Goal: Task Accomplishment & Management: Use online tool/utility

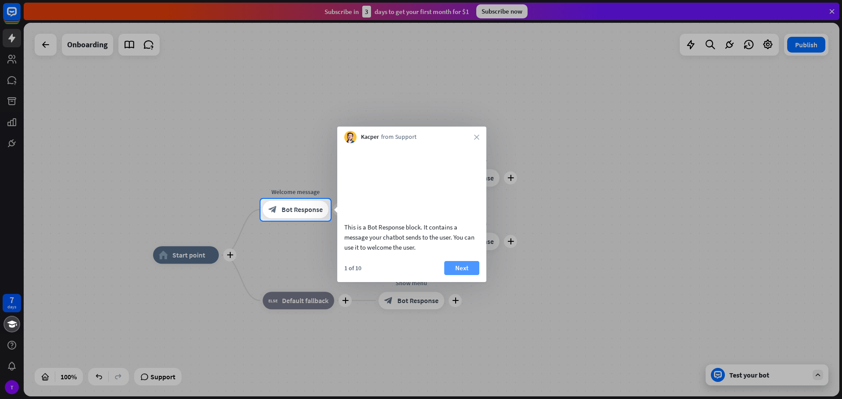
click at [468, 275] on button "Next" at bounding box center [461, 268] width 35 height 14
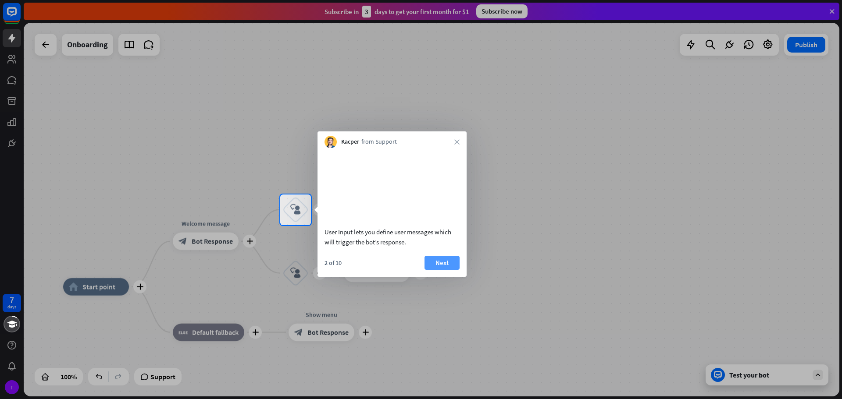
click at [454, 270] on button "Next" at bounding box center [441, 263] width 35 height 14
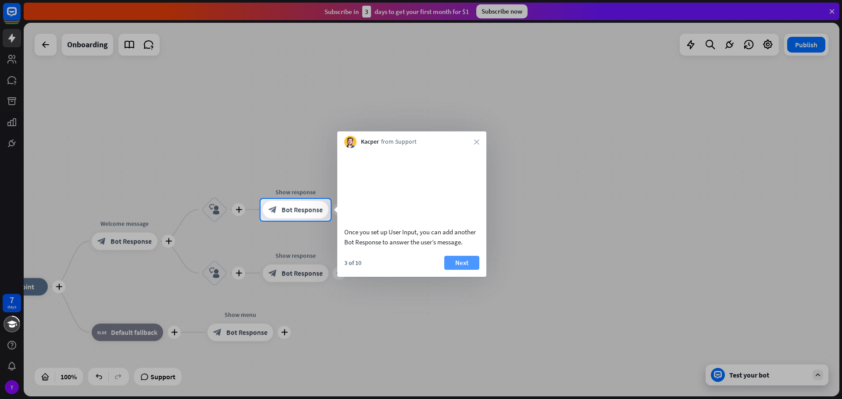
click at [461, 270] on button "Next" at bounding box center [461, 263] width 35 height 14
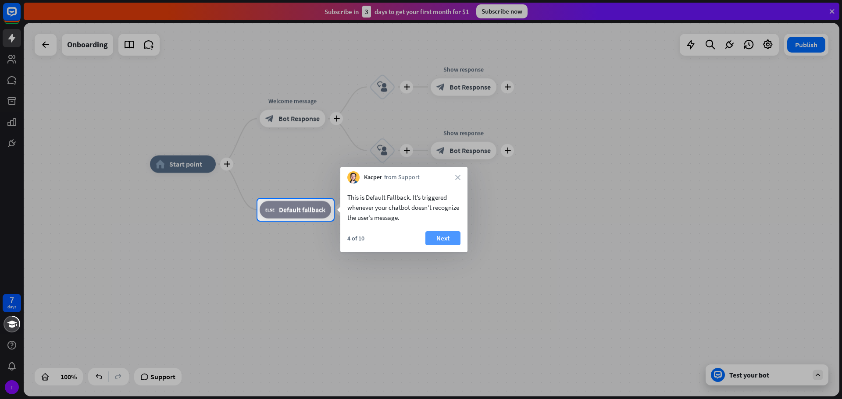
click at [447, 242] on button "Next" at bounding box center [442, 239] width 35 height 14
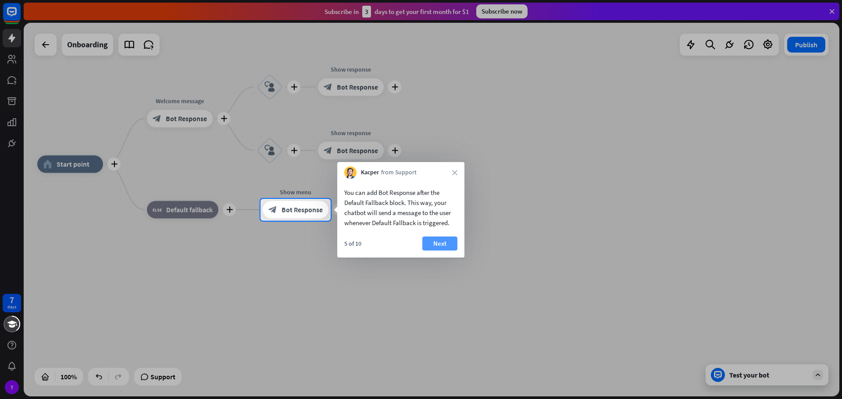
click at [448, 245] on button "Next" at bounding box center [439, 244] width 35 height 14
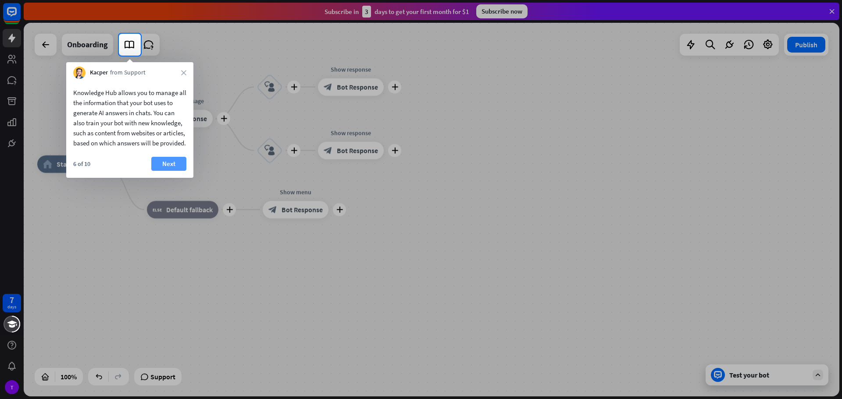
click at [168, 171] on button "Next" at bounding box center [168, 164] width 35 height 14
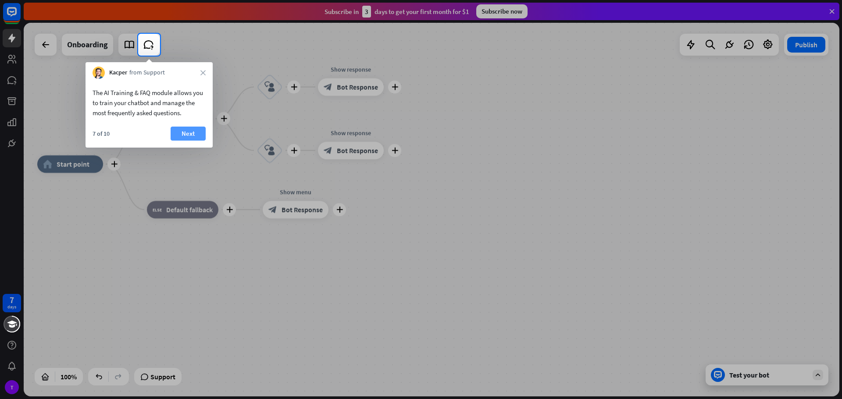
click at [188, 133] on button "Next" at bounding box center [188, 134] width 35 height 14
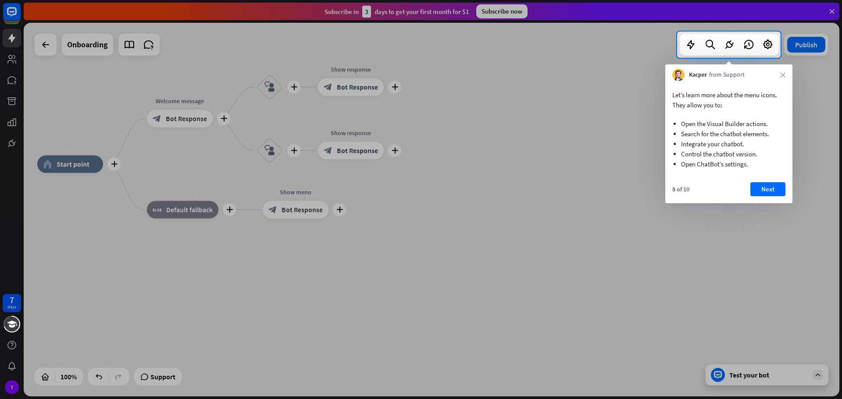
click at [753, 185] on button "Next" at bounding box center [767, 189] width 35 height 14
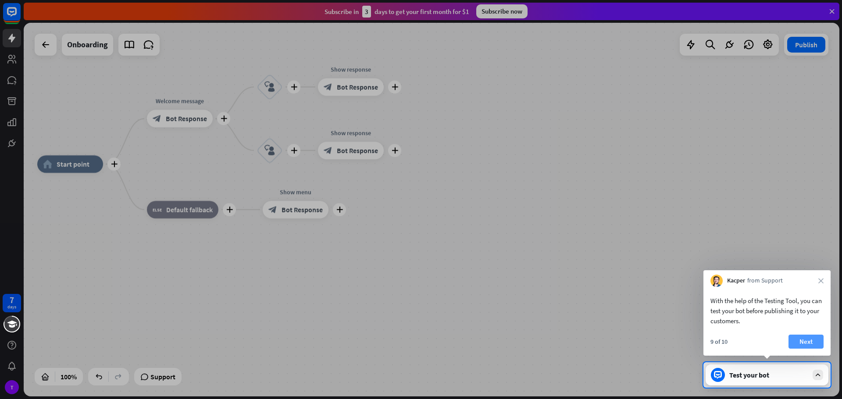
click at [805, 339] on button "Next" at bounding box center [805, 342] width 35 height 14
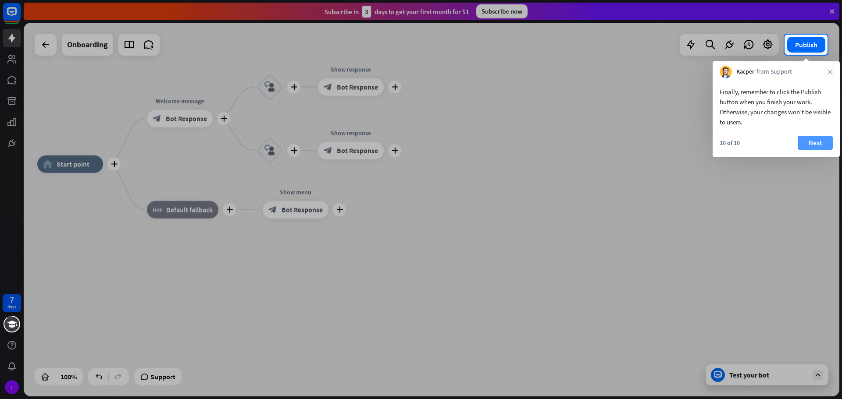
click at [810, 141] on button "Next" at bounding box center [815, 143] width 35 height 14
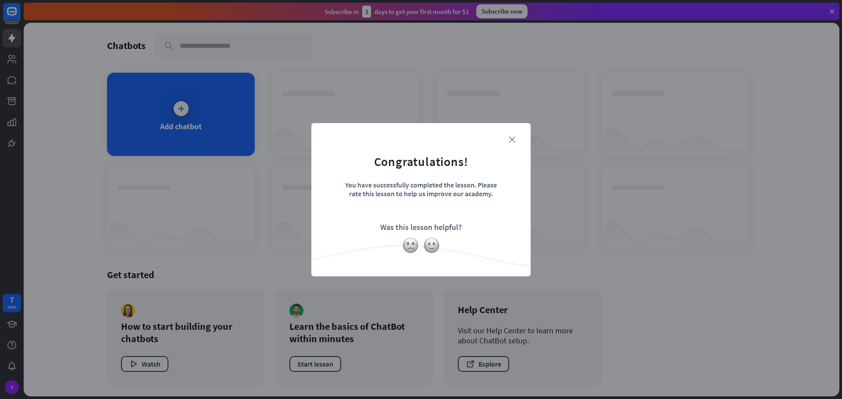
click at [512, 137] on icon "close" at bounding box center [512, 139] width 7 height 7
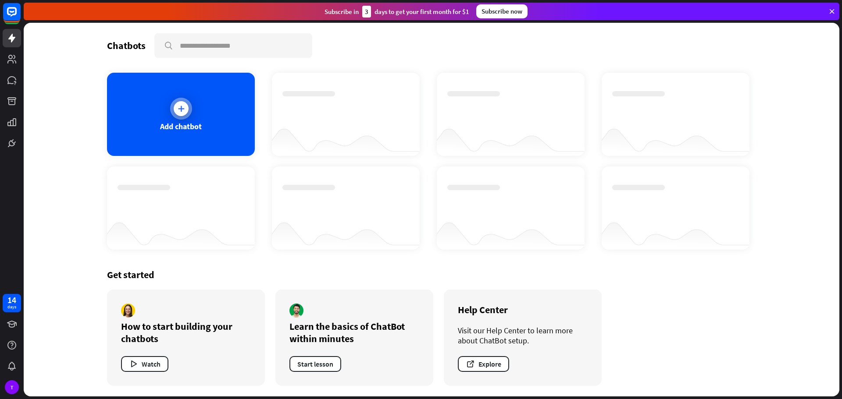
click at [200, 120] on div "Add chatbot" at bounding box center [181, 114] width 148 height 83
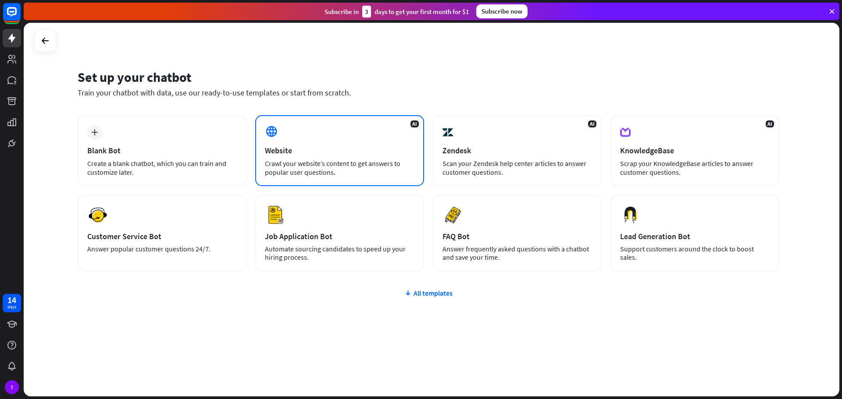
click at [335, 129] on div "AI Website Crawl your website’s content to get answers to popular user question…" at bounding box center [339, 150] width 169 height 71
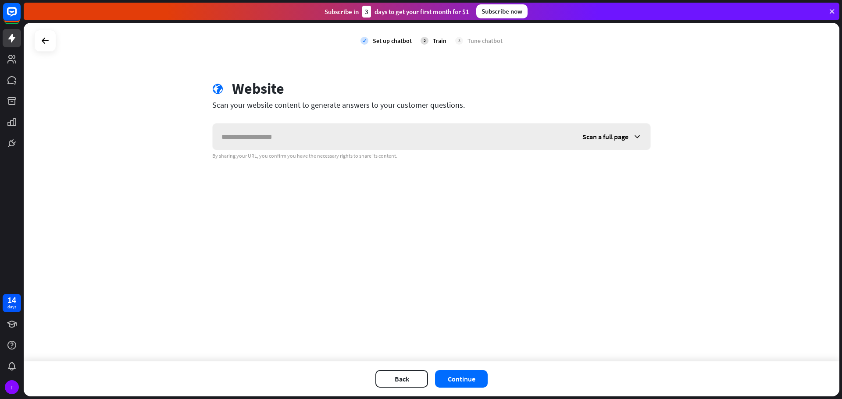
click at [299, 136] on input "text" at bounding box center [393, 137] width 361 height 26
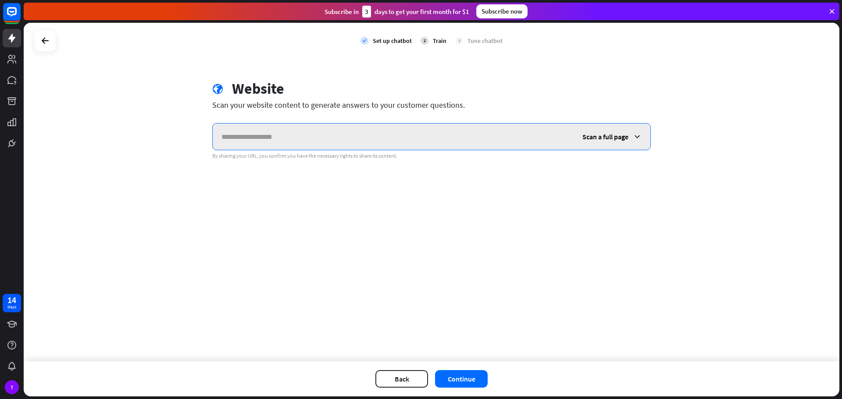
paste input "**********"
type input "**********"
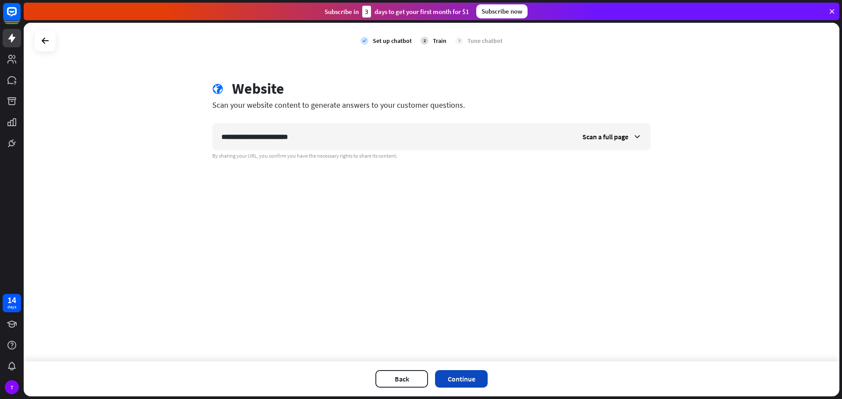
click at [458, 378] on button "Continue" at bounding box center [461, 380] width 53 height 18
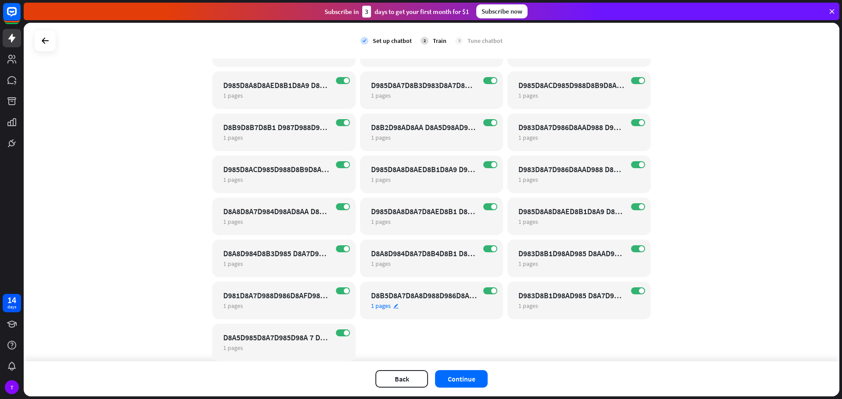
scroll to position [2409, 0]
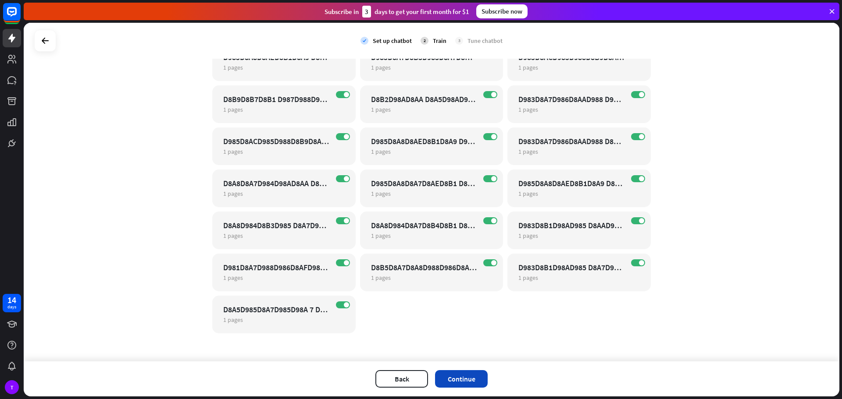
click at [469, 376] on button "Continue" at bounding box center [461, 380] width 53 height 18
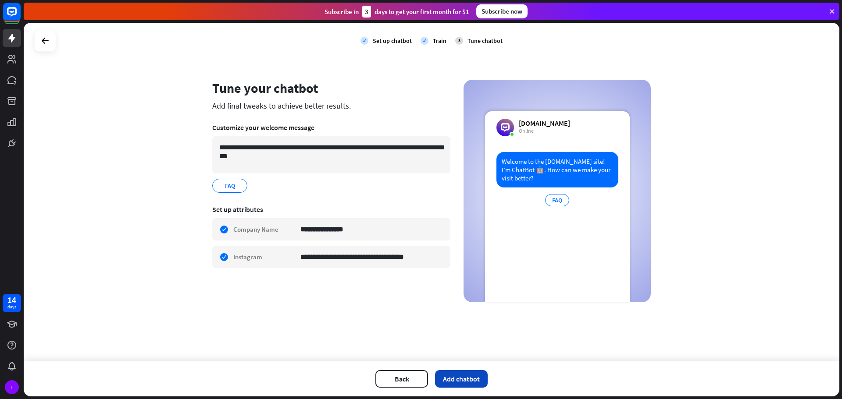
click at [459, 384] on button "Add chatbot" at bounding box center [461, 380] width 53 height 18
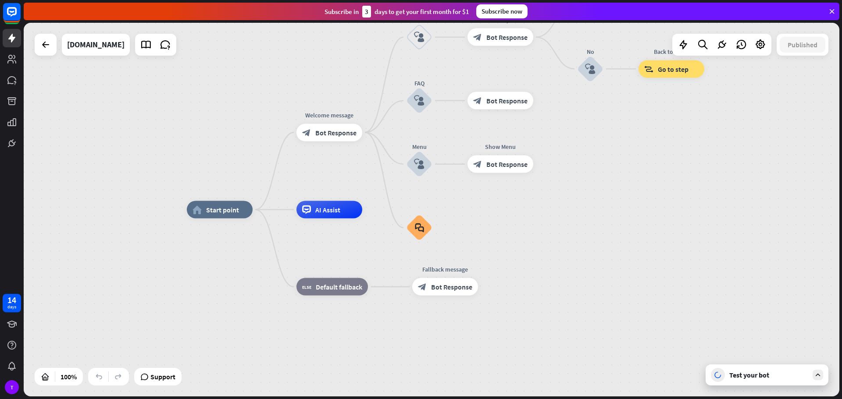
click at [769, 377] on div "Test your bot" at bounding box center [768, 375] width 79 height 9
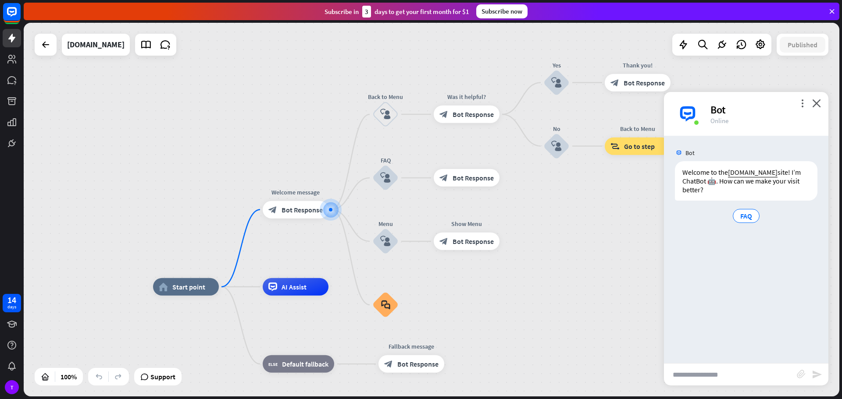
click at [732, 378] on input "text" at bounding box center [730, 375] width 133 height 22
click at [10, 394] on div "T" at bounding box center [12, 388] width 14 height 14
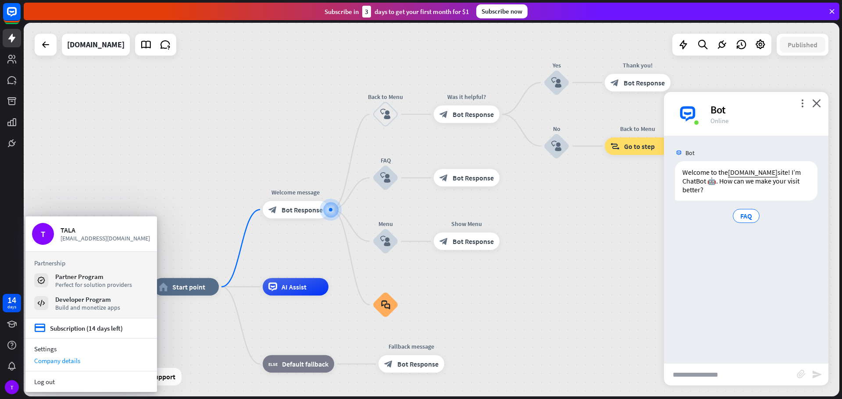
click at [64, 360] on div "Company details" at bounding box center [91, 361] width 132 height 12
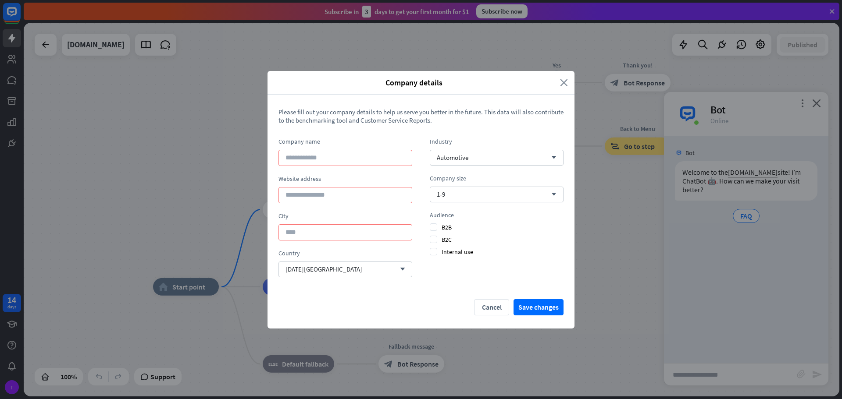
click at [564, 80] on icon "close" at bounding box center [564, 83] width 8 height 10
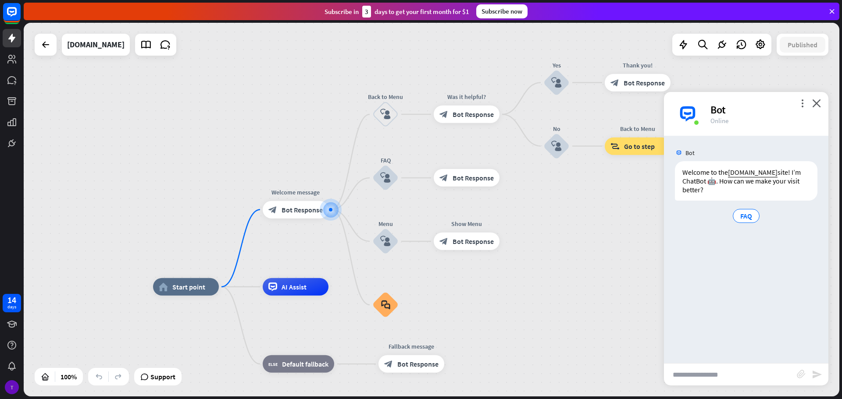
click at [8, 390] on div "T" at bounding box center [12, 388] width 14 height 14
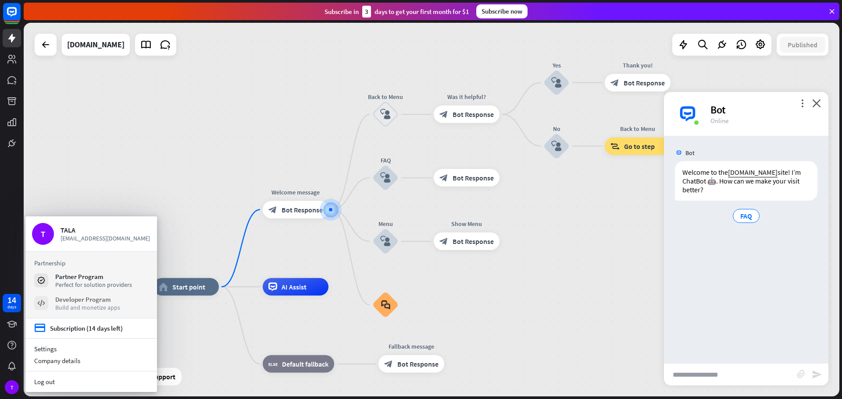
click at [93, 303] on div "Developer Program" at bounding box center [87, 300] width 65 height 8
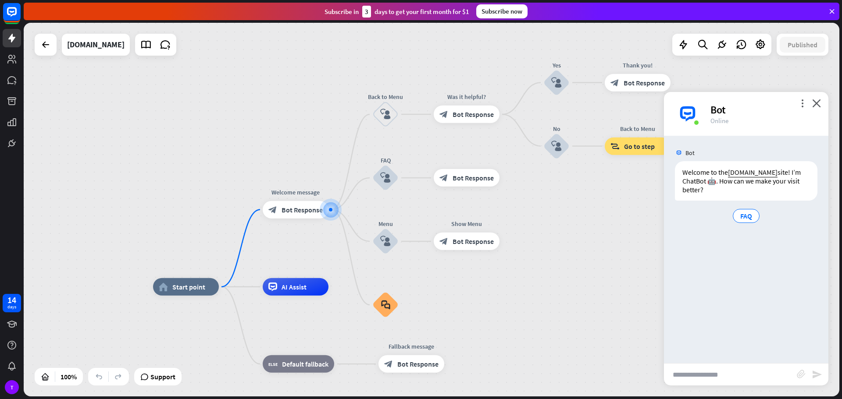
click at [714, 382] on input "text" at bounding box center [730, 375] width 133 height 22
type input "**"
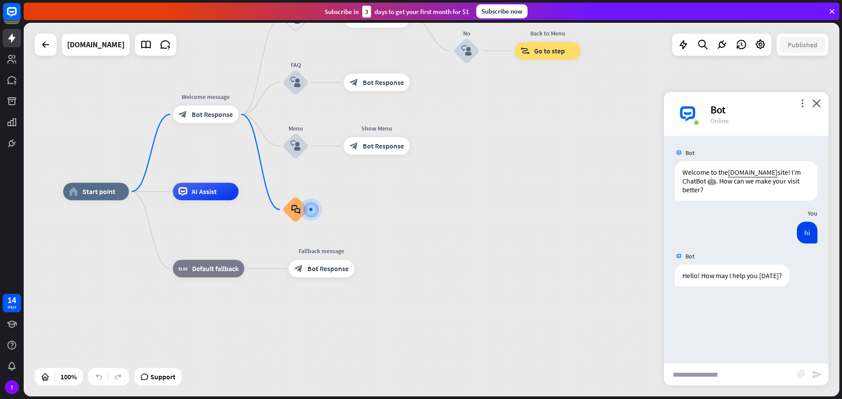
type input "*"
paste input "**********"
type input "**********"
click at [817, 381] on div "**********" at bounding box center [746, 375] width 164 height 22
click at [819, 375] on icon "send" at bounding box center [817, 375] width 11 height 11
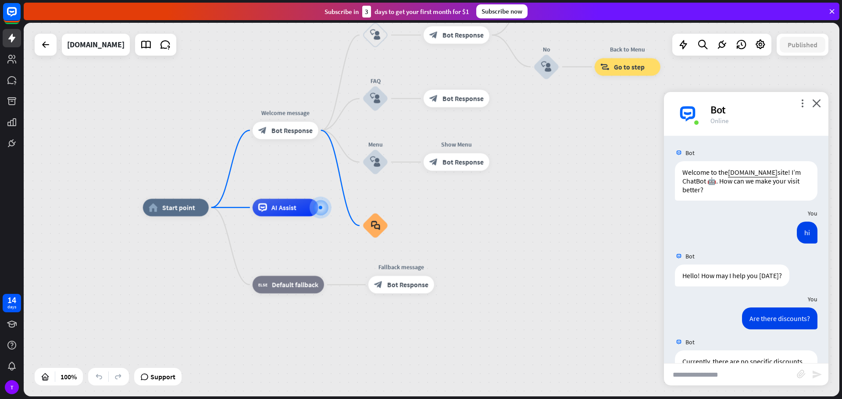
scroll to position [119, 0]
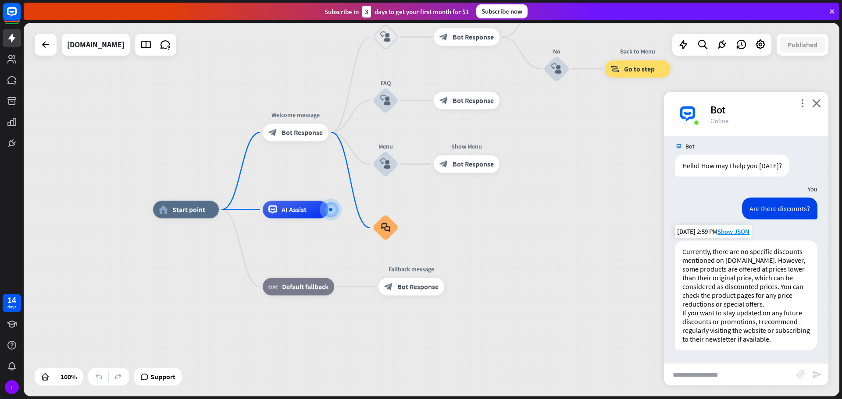
click at [734, 262] on p "Currently, there are no specific discounts mentioned on [DOMAIN_NAME]. However,…" at bounding box center [746, 277] width 128 height 61
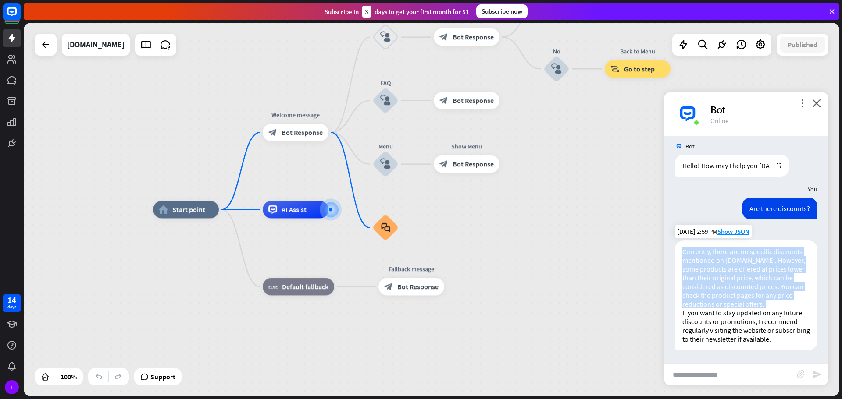
click at [734, 262] on p "Currently, there are no specific discounts mentioned on [DOMAIN_NAME]. However,…" at bounding box center [746, 277] width 128 height 61
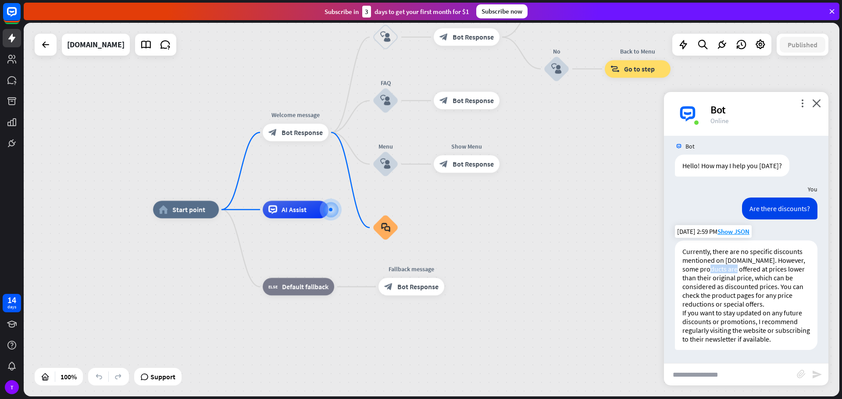
click at [734, 262] on p "Currently, there are no specific discounts mentioned on [DOMAIN_NAME]. However,…" at bounding box center [746, 277] width 128 height 61
click at [686, 247] on p "Currently, there are no specific discounts mentioned on [DOMAIN_NAME]. However,…" at bounding box center [746, 277] width 128 height 61
drag, startPoint x: 684, startPoint y: 243, endPoint x: 778, endPoint y: 298, distance: 108.3
click at [800, 298] on p "Currently, there are no specific discounts mentioned on [DOMAIN_NAME]. However,…" at bounding box center [746, 277] width 128 height 61
click at [769, 299] on p "Currently, there are no specific discounts mentioned on [DOMAIN_NAME]. However,…" at bounding box center [746, 277] width 128 height 61
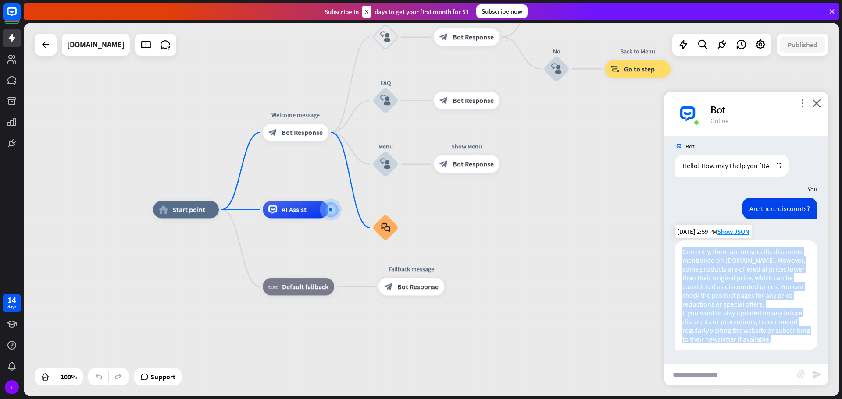
drag, startPoint x: 728, startPoint y: 343, endPoint x: 680, endPoint y: 242, distance: 112.4
click at [680, 242] on div "Currently, there are no specific discounts mentioned on [DOMAIN_NAME]. However,…" at bounding box center [746, 296] width 143 height 110
copy div "Currently, there are no specific discounts mentioned on [DOMAIN_NAME]. However,…"
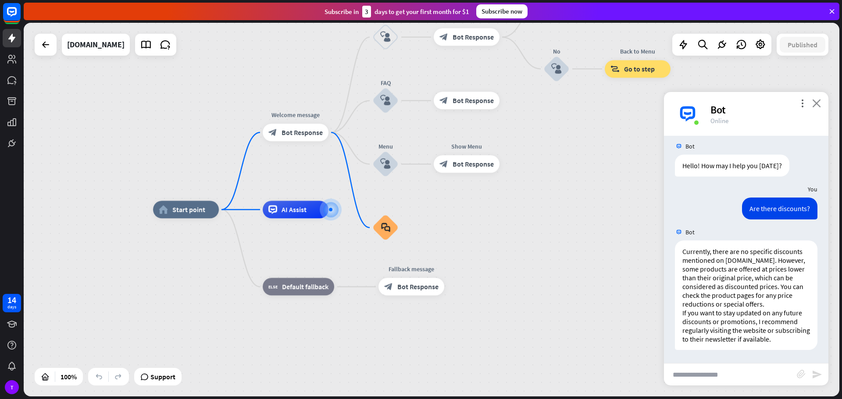
click at [817, 101] on icon "close" at bounding box center [816, 103] width 9 height 8
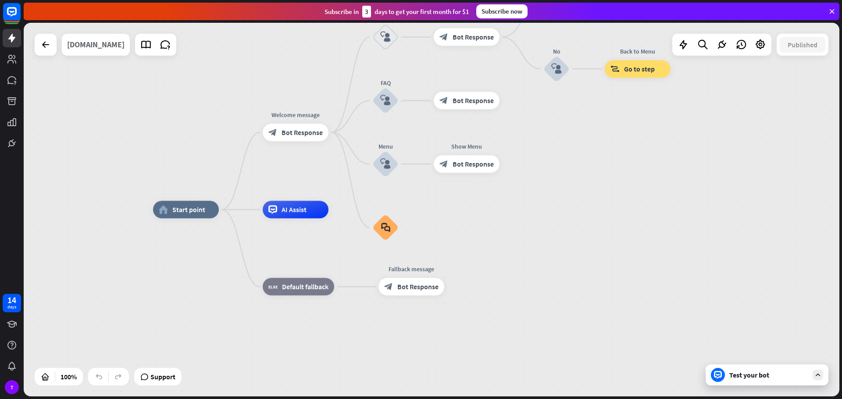
click at [112, 51] on div "[DOMAIN_NAME]" at bounding box center [95, 45] width 57 height 22
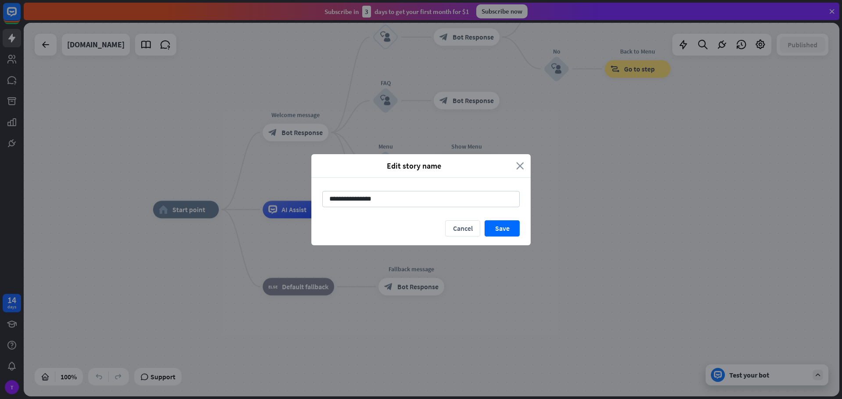
click at [520, 166] on icon "close" at bounding box center [520, 166] width 8 height 10
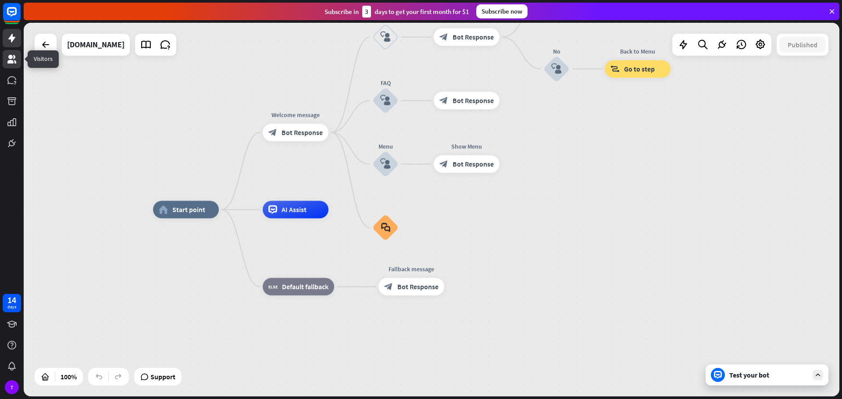
click at [8, 64] on link at bounding box center [12, 59] width 18 height 18
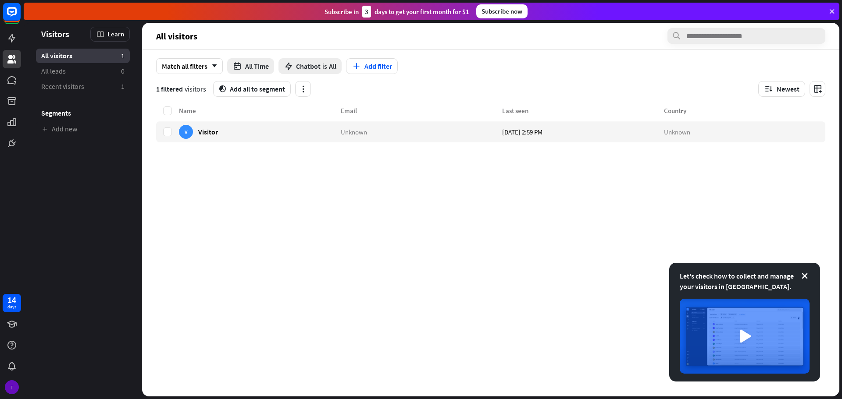
click at [9, 387] on div "T" at bounding box center [12, 388] width 14 height 14
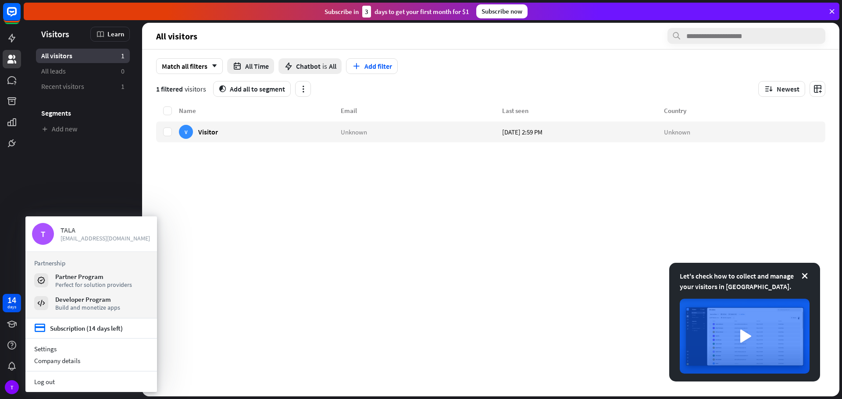
click at [50, 232] on div "T" at bounding box center [43, 234] width 22 height 22
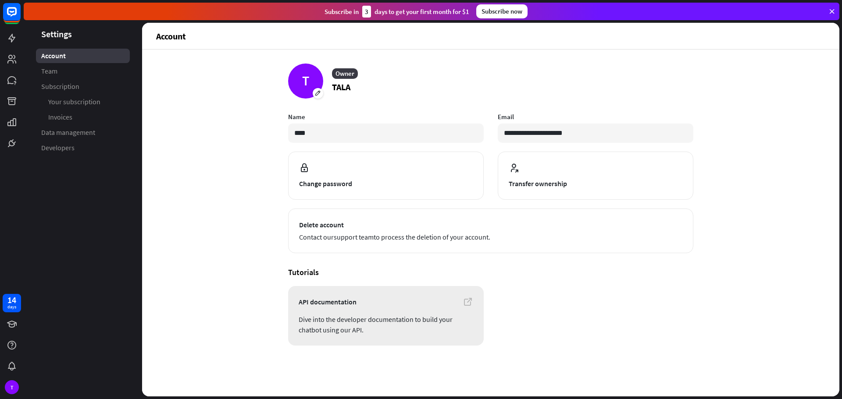
click at [464, 300] on icon at bounding box center [468, 302] width 11 height 11
click at [63, 146] on span "Developers" at bounding box center [57, 147] width 33 height 9
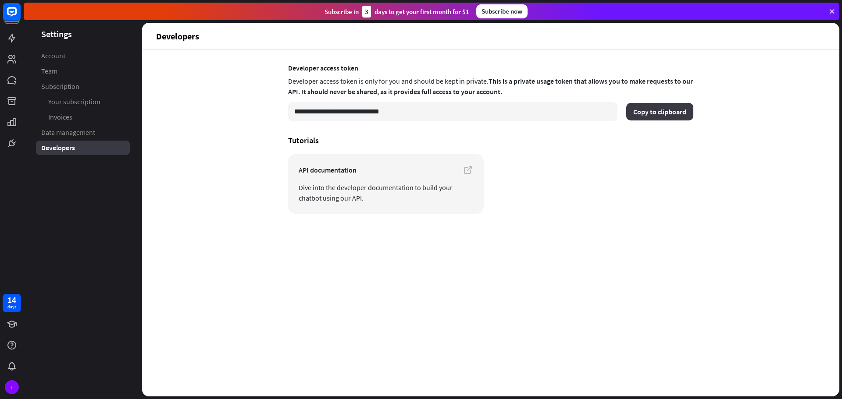
click at [645, 116] on button "Copy to clipboard" at bounding box center [659, 112] width 67 height 18
click at [670, 114] on button "Copy to clipboard" at bounding box center [659, 112] width 67 height 18
click at [14, 39] on icon at bounding box center [11, 38] width 7 height 9
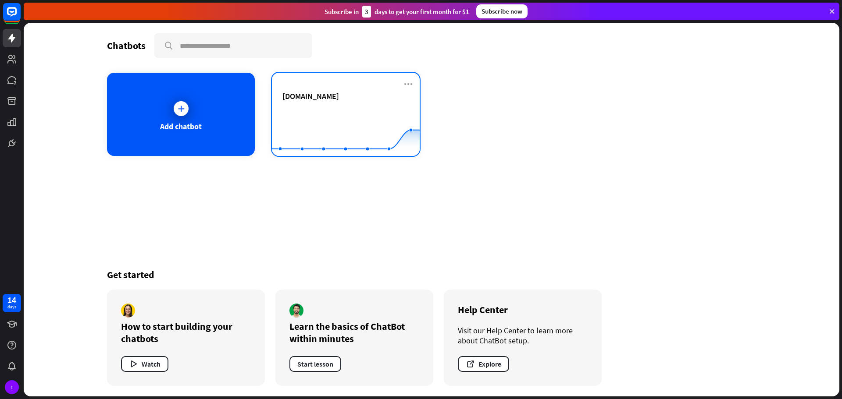
click at [356, 87] on div "[DOMAIN_NAME] Created with Highcharts 10.1.0 0 1 2" at bounding box center [346, 114] width 148 height 83
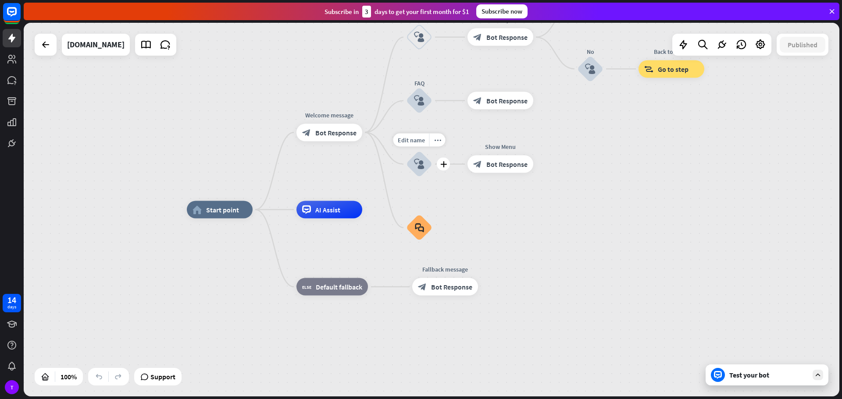
click at [421, 164] on icon "block_user_input" at bounding box center [419, 164] width 11 height 11
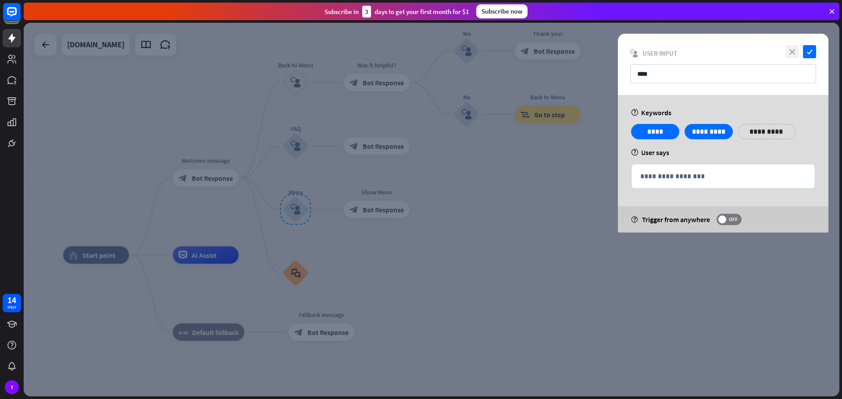
click at [794, 51] on icon "close" at bounding box center [791, 51] width 13 height 13
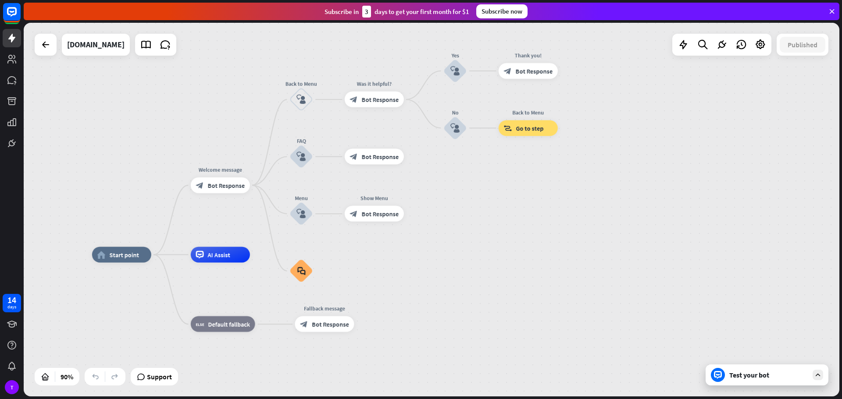
click at [759, 376] on div "Test your bot" at bounding box center [768, 375] width 79 height 9
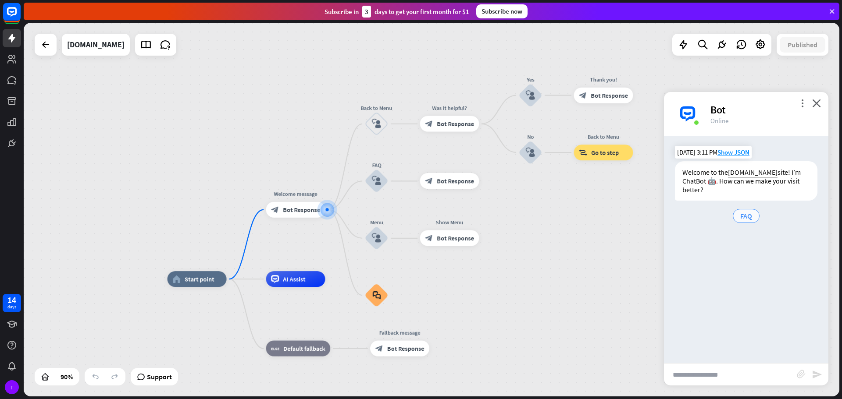
click at [741, 217] on span "FAQ" at bounding box center [746, 216] width 12 height 9
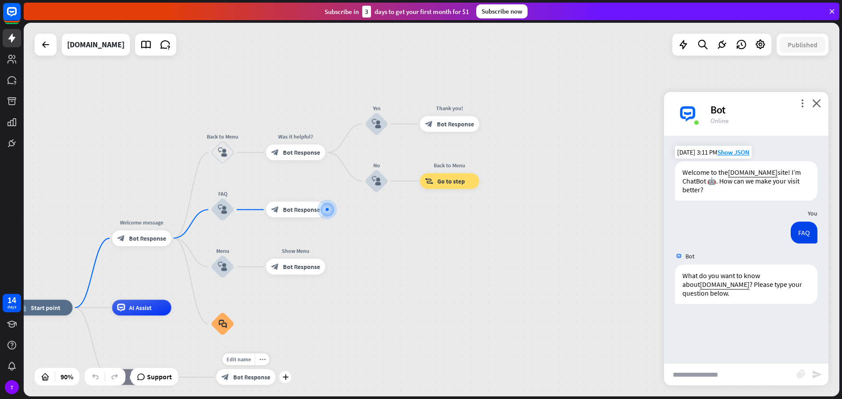
click at [258, 381] on div "block_bot_response Bot Response" at bounding box center [245, 378] width 59 height 16
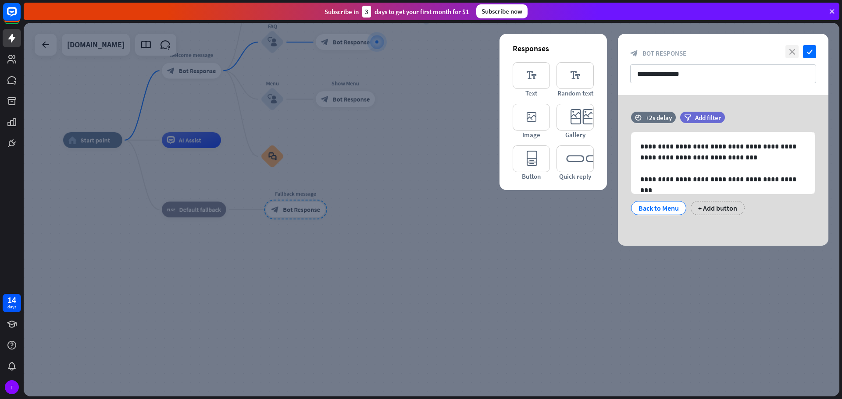
click at [788, 51] on icon "close" at bounding box center [791, 51] width 13 height 13
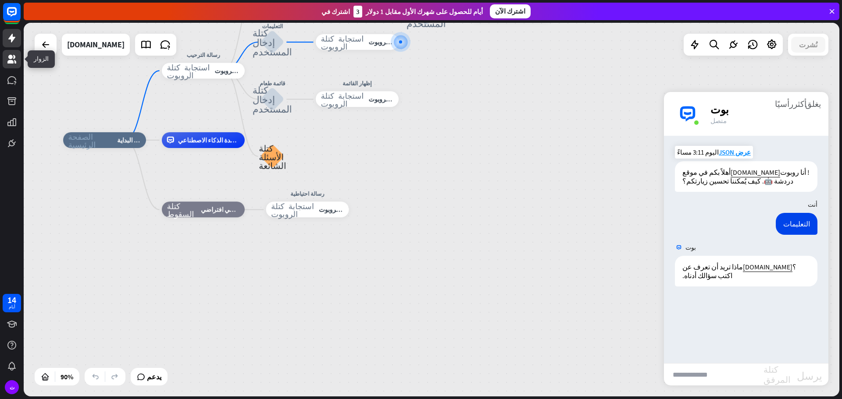
click at [15, 63] on icon at bounding box center [11, 59] width 9 height 9
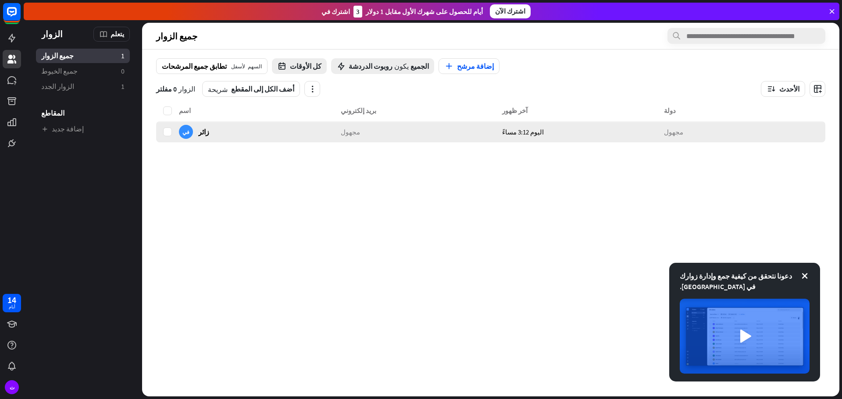
click at [206, 132] on font "زائر" at bounding box center [203, 131] width 11 height 9
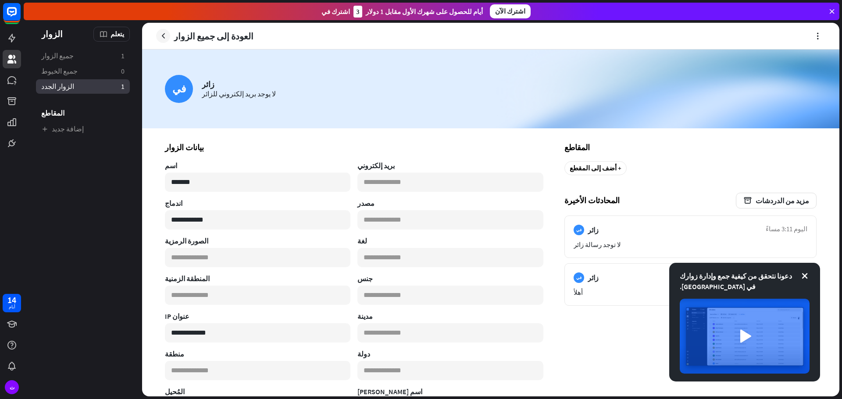
click at [68, 83] on font "الزوار الجدد" at bounding box center [57, 86] width 33 height 9
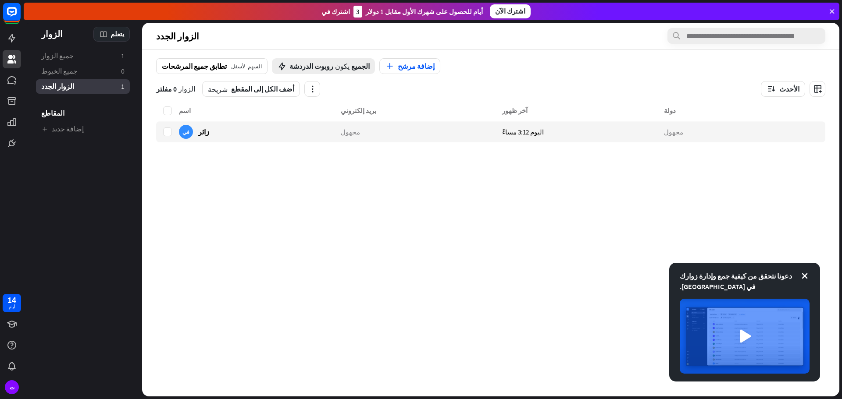
click at [119, 29] on div "يتعلم" at bounding box center [111, 34] width 36 height 15
click at [122, 61] on font "ابدأ مع الزوار" at bounding box center [134, 58] width 34 height 8
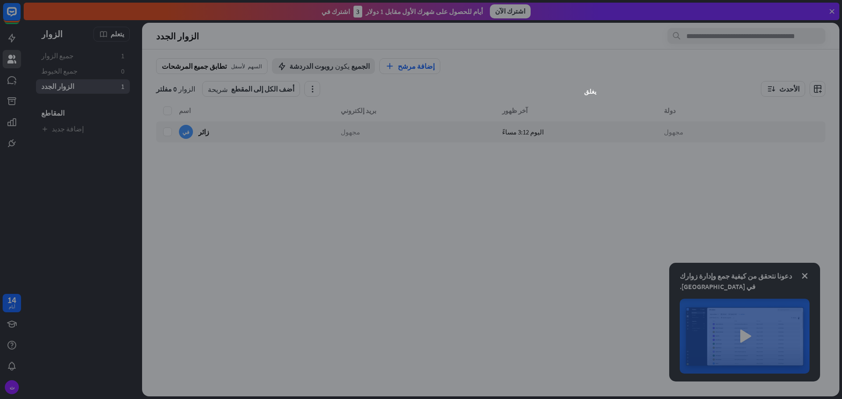
click at [635, 140] on div "يغلق" at bounding box center [421, 199] width 842 height 399
